Goal: Task Accomplishment & Management: Manage account settings

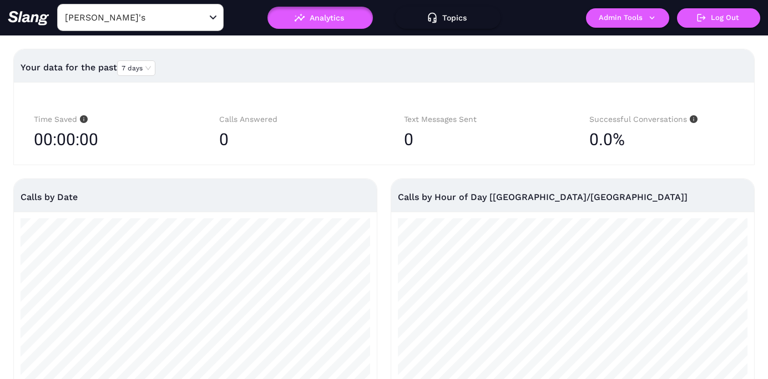
click at [153, 20] on input "[PERSON_NAME]'s" at bounding box center [123, 17] width 122 height 17
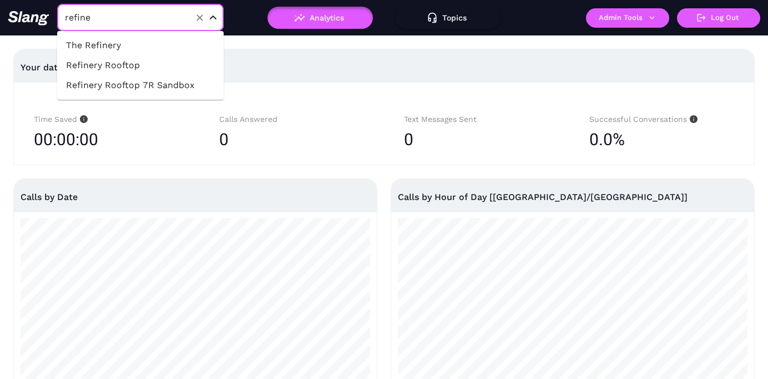
type input "refiner"
click at [149, 82] on li "Refinery Rooftop 7R Sandbox" at bounding box center [140, 85] width 166 height 20
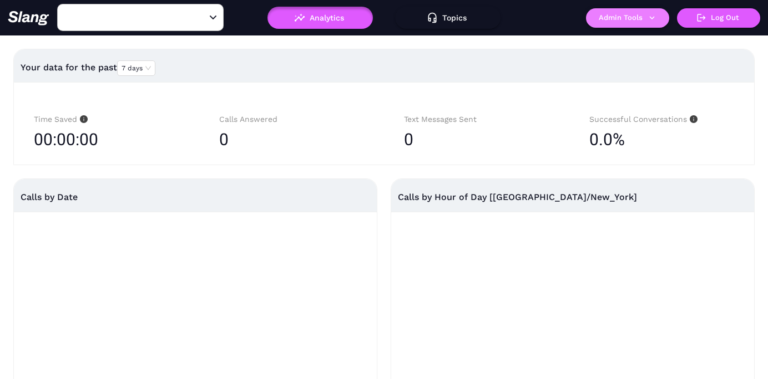
type input "Refinery Rooftop 7R Sandbox"
click at [631, 19] on button "Admin Tools" at bounding box center [627, 17] width 83 height 19
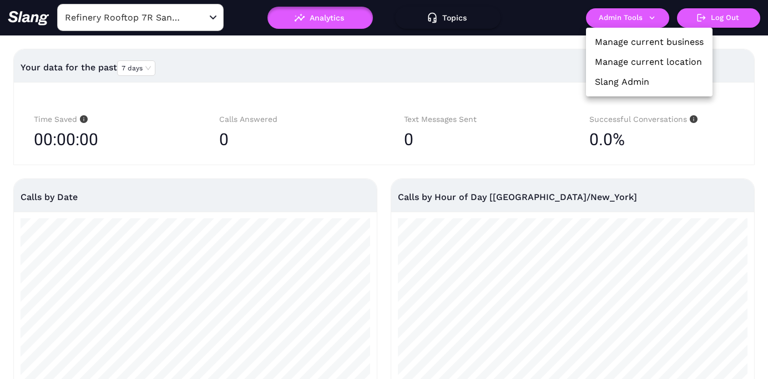
click at [627, 63] on link "Manage current location" at bounding box center [648, 61] width 107 height 13
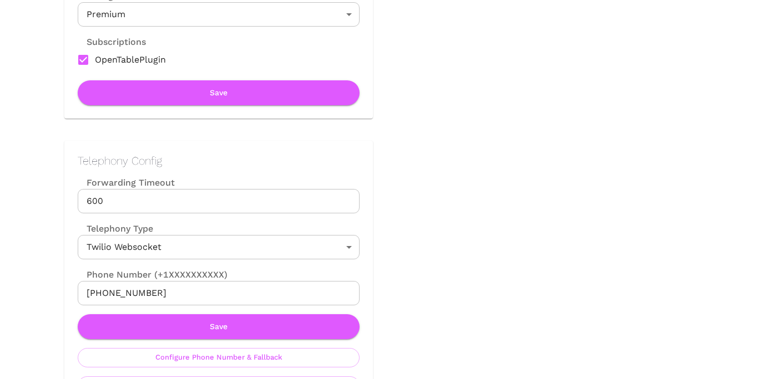
scroll to position [372, 0]
